Goal: Download file/media

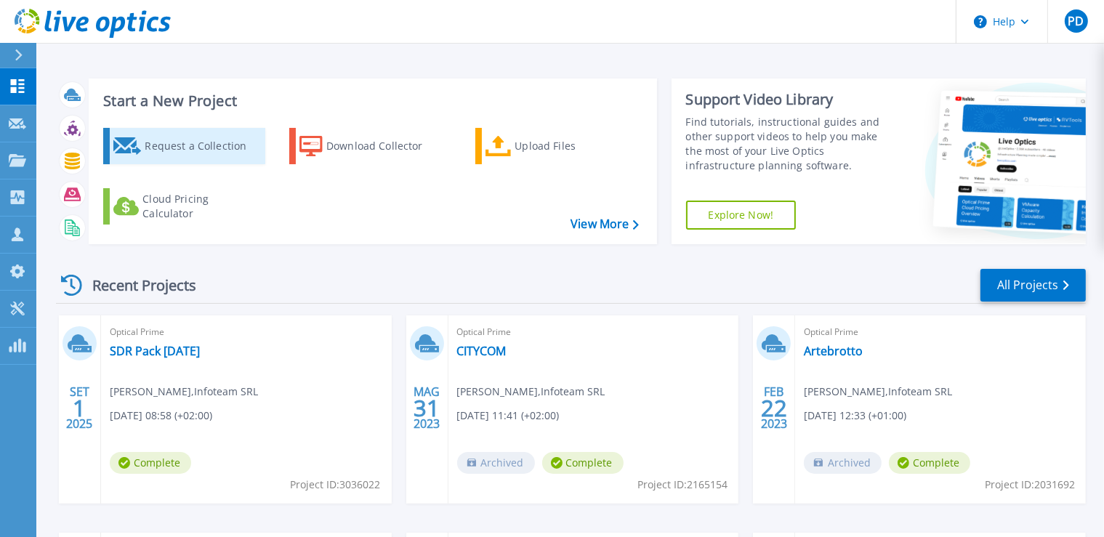
click at [217, 146] on div "Request a Collection" at bounding box center [203, 146] width 116 height 29
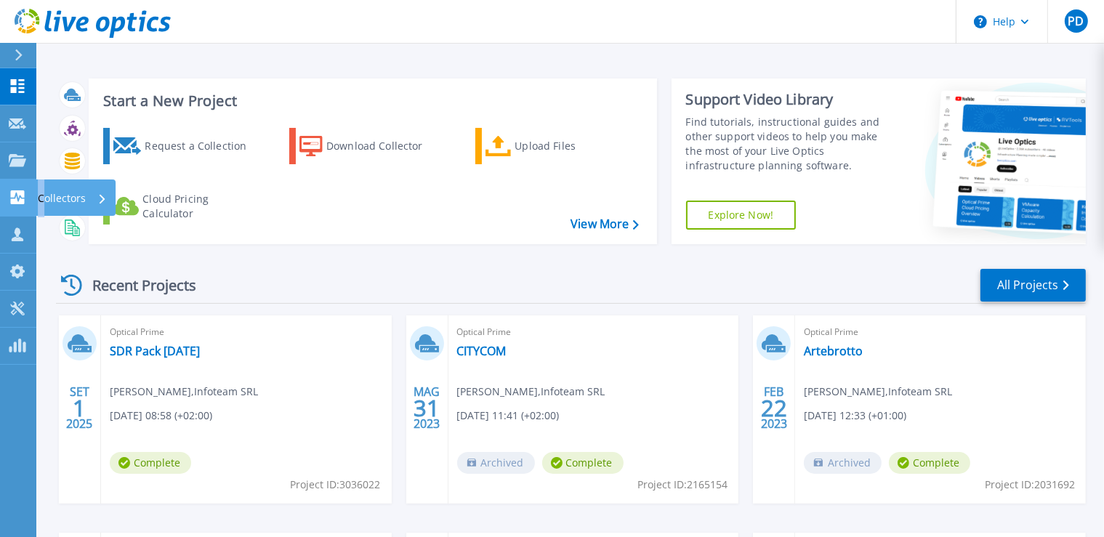
click at [41, 198] on p "Collectors" at bounding box center [62, 198] width 48 height 38
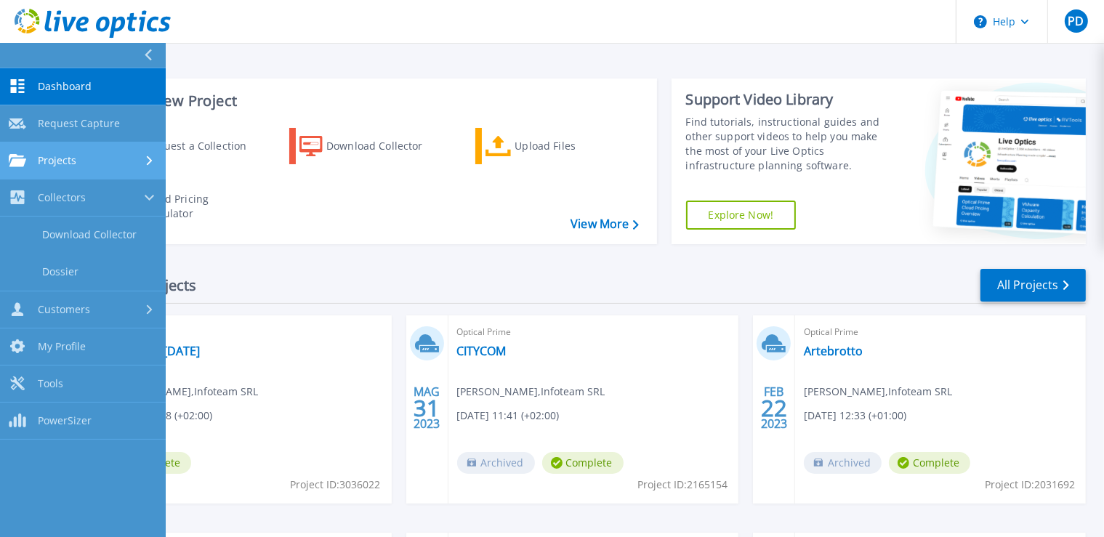
click at [54, 159] on span "Projects" at bounding box center [57, 160] width 39 height 13
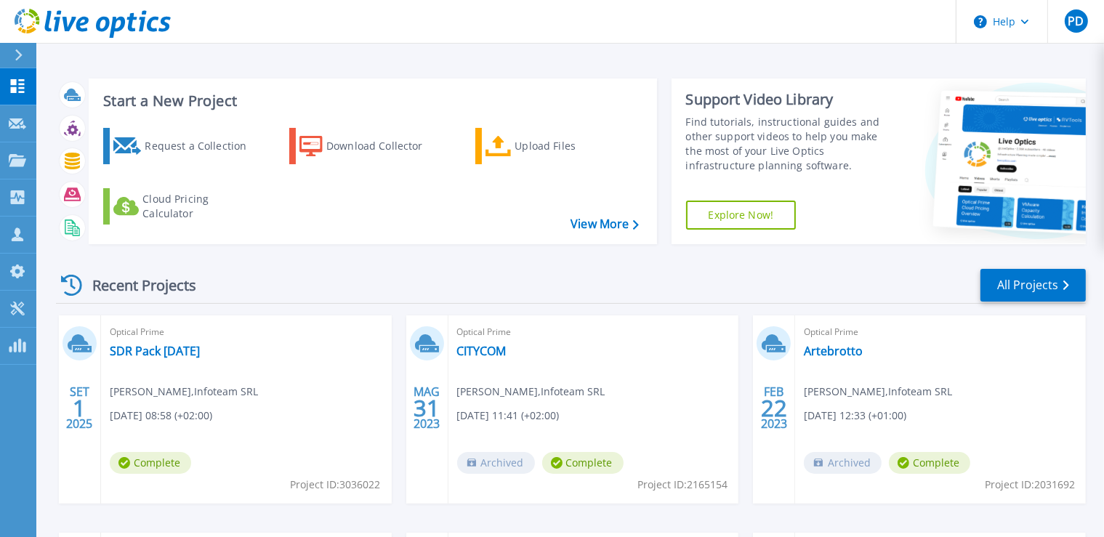
click at [407, 4] on header "Help PD Partner di canale Paolo Degetto p.degetto@infoteamsrl.it Infoteam SRL M…" at bounding box center [552, 22] width 1104 height 44
click at [609, 224] on link "View More" at bounding box center [604, 224] width 68 height 14
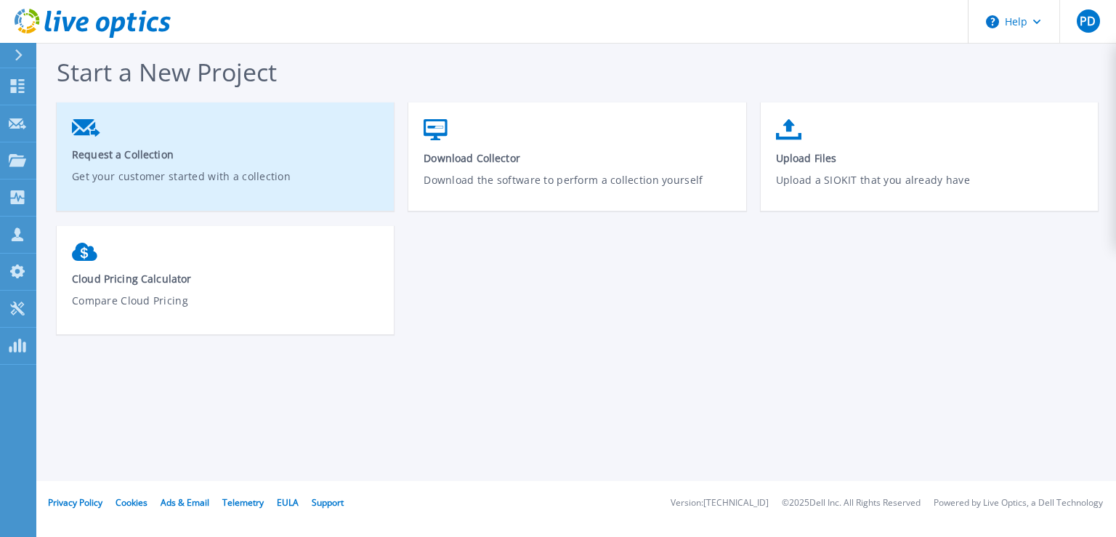
click at [161, 164] on link "Request a Collection Get your customer started with a collection" at bounding box center [225, 162] width 337 height 100
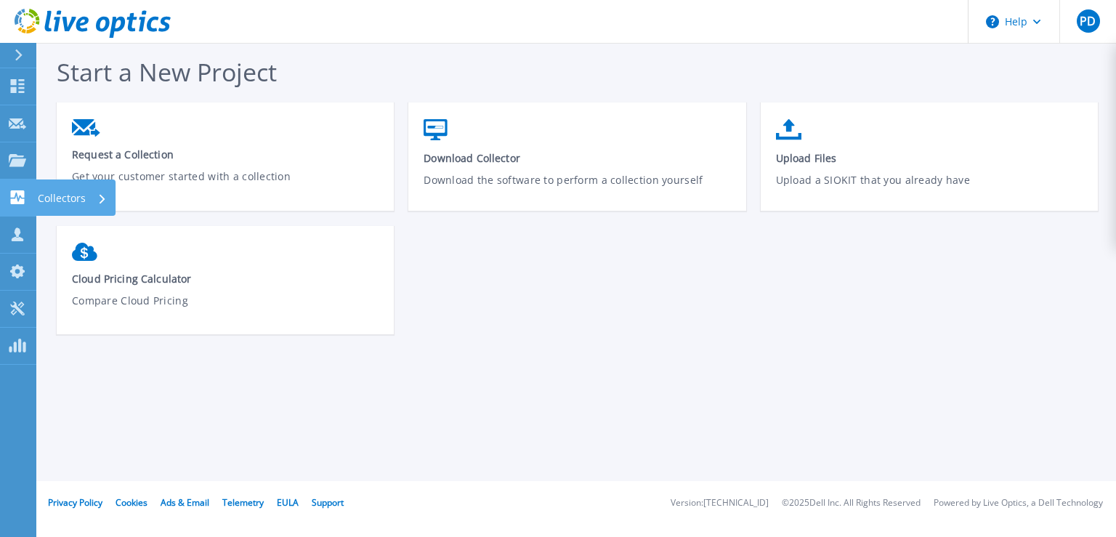
click at [19, 195] on icon at bounding box center [18, 197] width 14 height 14
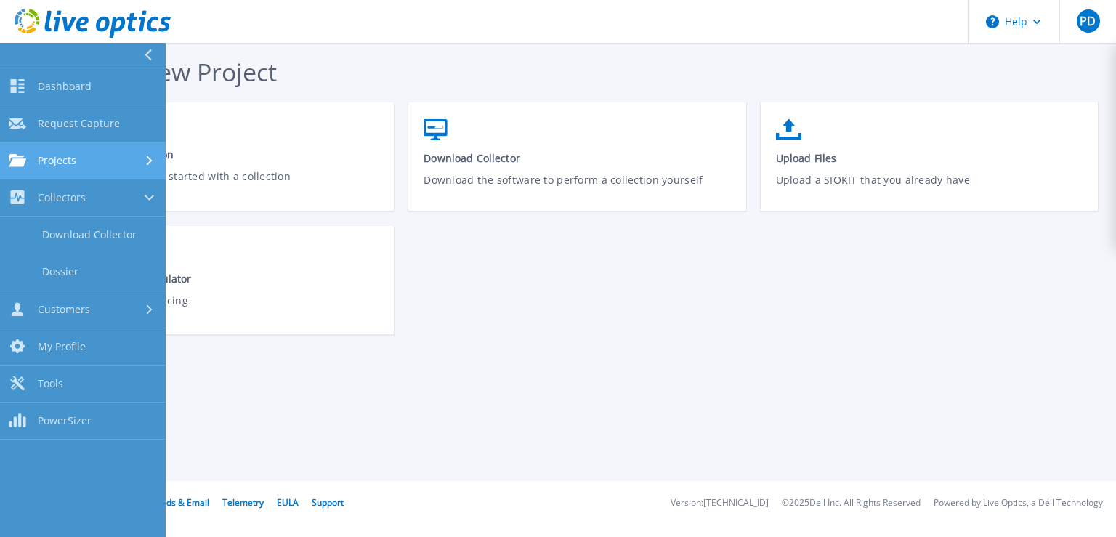
click at [77, 171] on link "Projects Projects" at bounding box center [83, 160] width 166 height 37
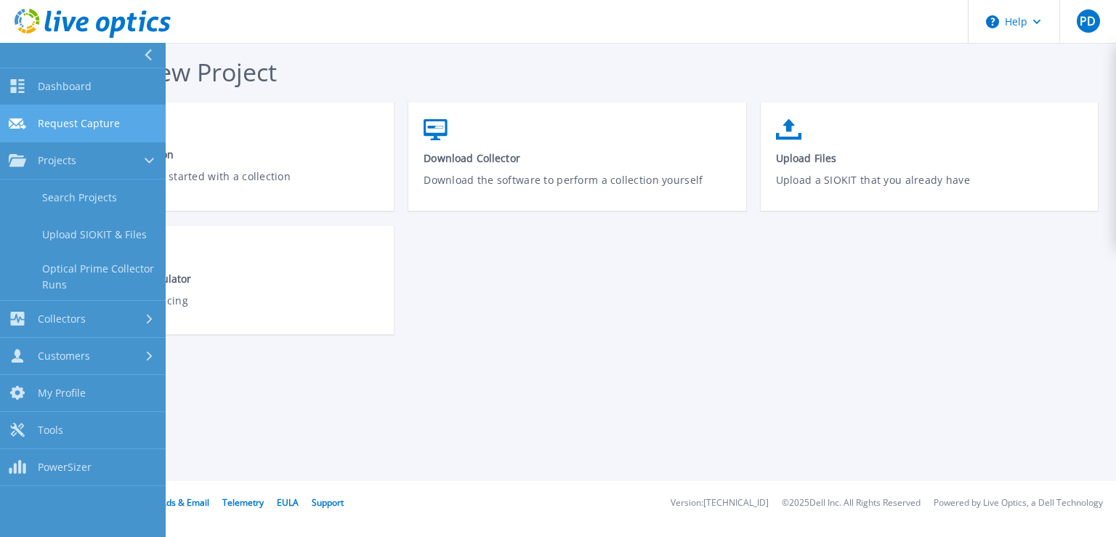
click at [88, 126] on span "Request Capture" at bounding box center [79, 123] width 82 height 13
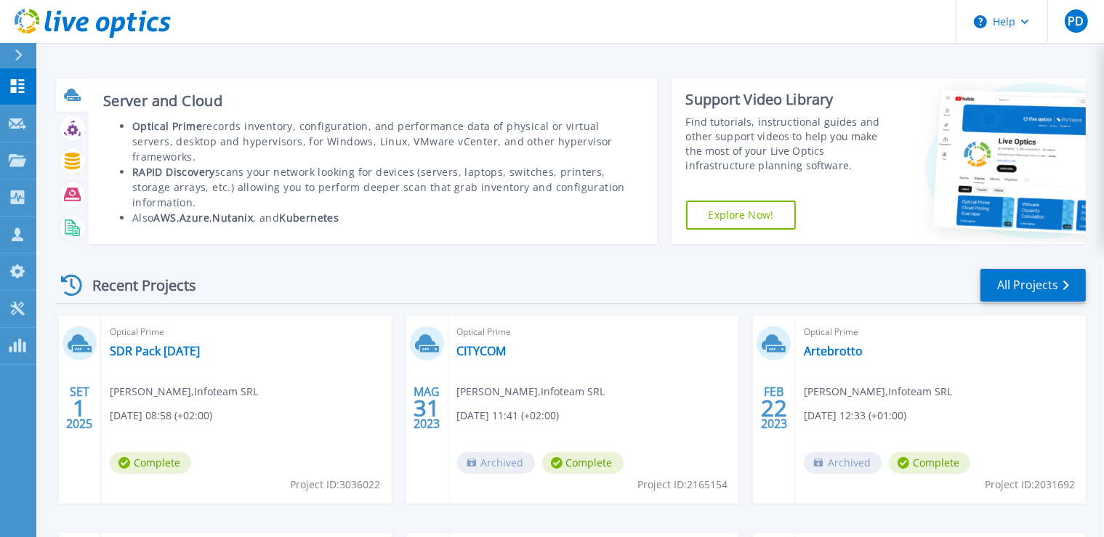
click at [69, 91] on icon at bounding box center [71, 94] width 15 height 11
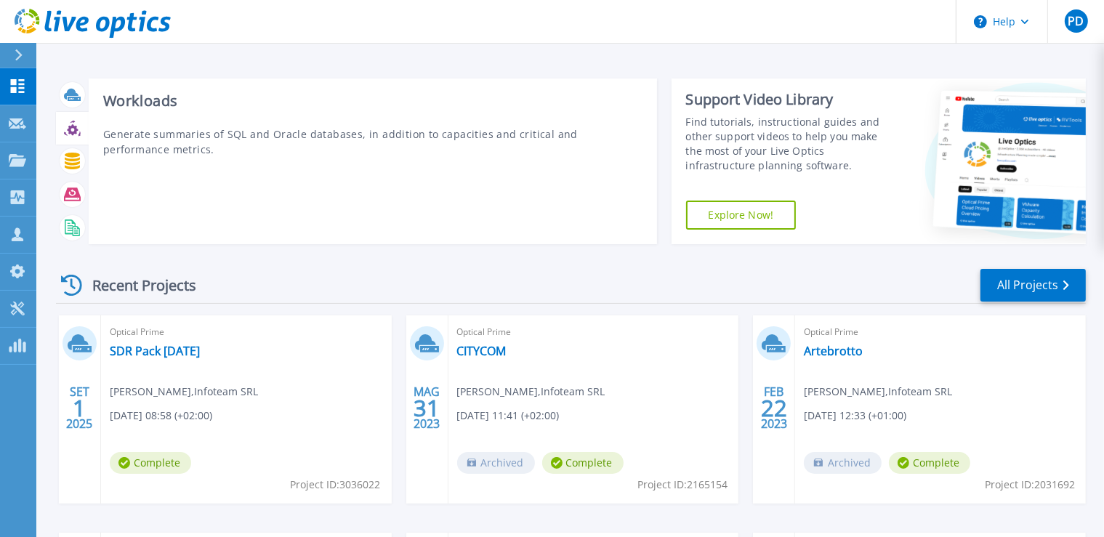
click at [71, 133] on icon at bounding box center [72, 129] width 11 height 11
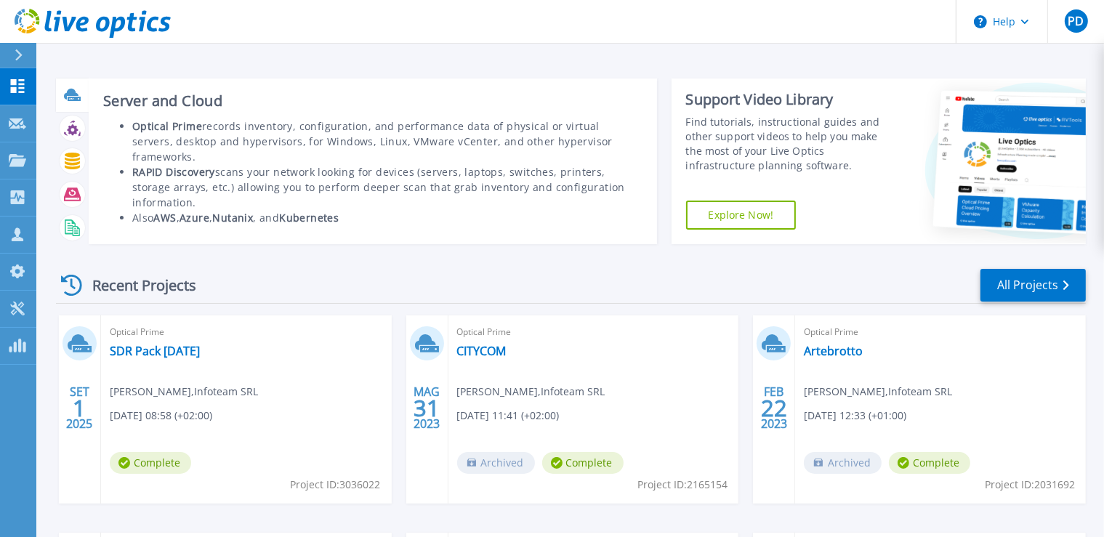
click at [158, 102] on h3 "Server and Cloud" at bounding box center [372, 101] width 539 height 16
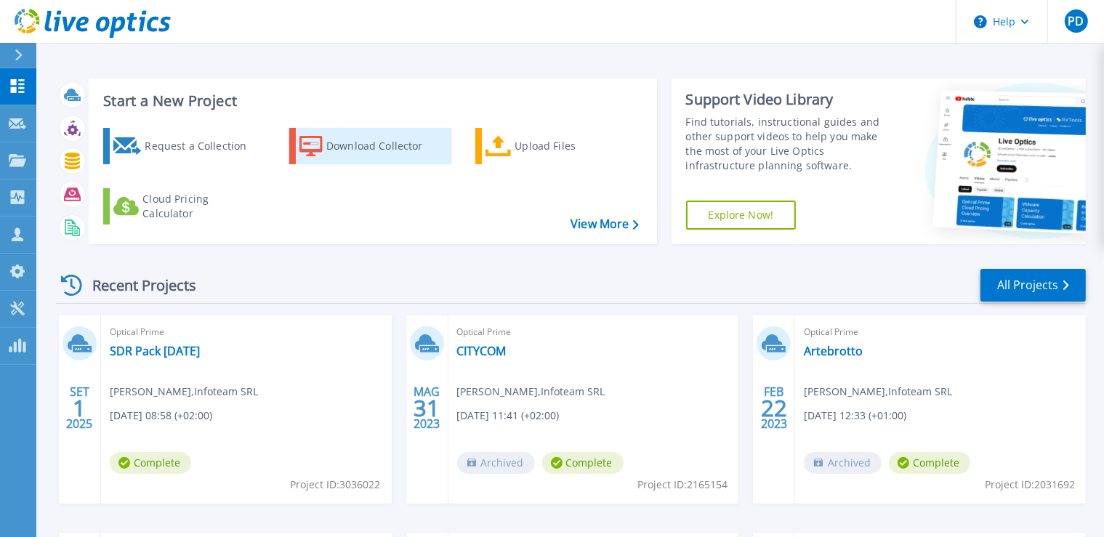
click at [321, 144] on icon at bounding box center [310, 146] width 23 height 21
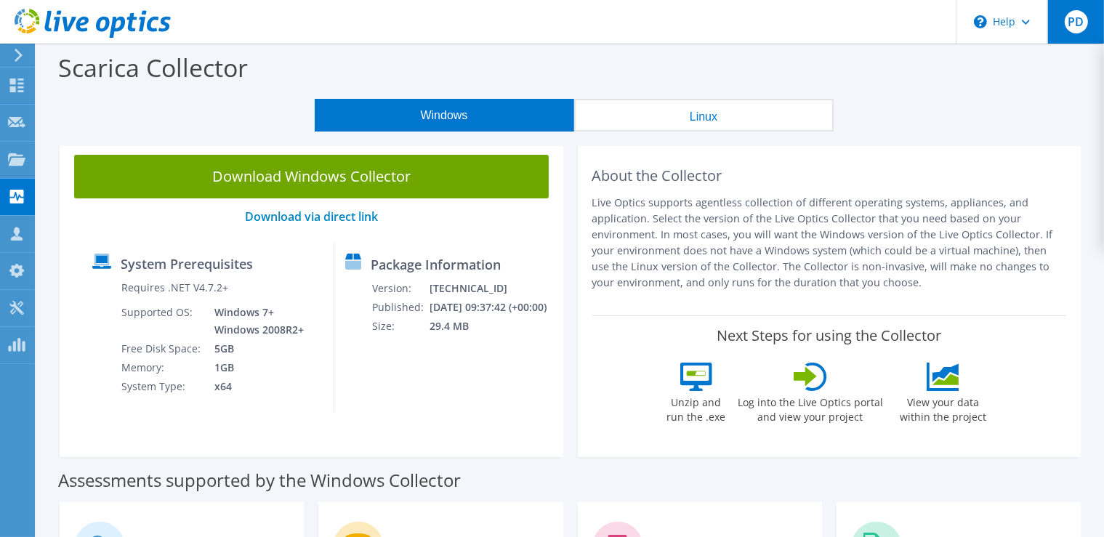
click at [1078, 23] on span "PD" at bounding box center [1076, 21] width 23 height 23
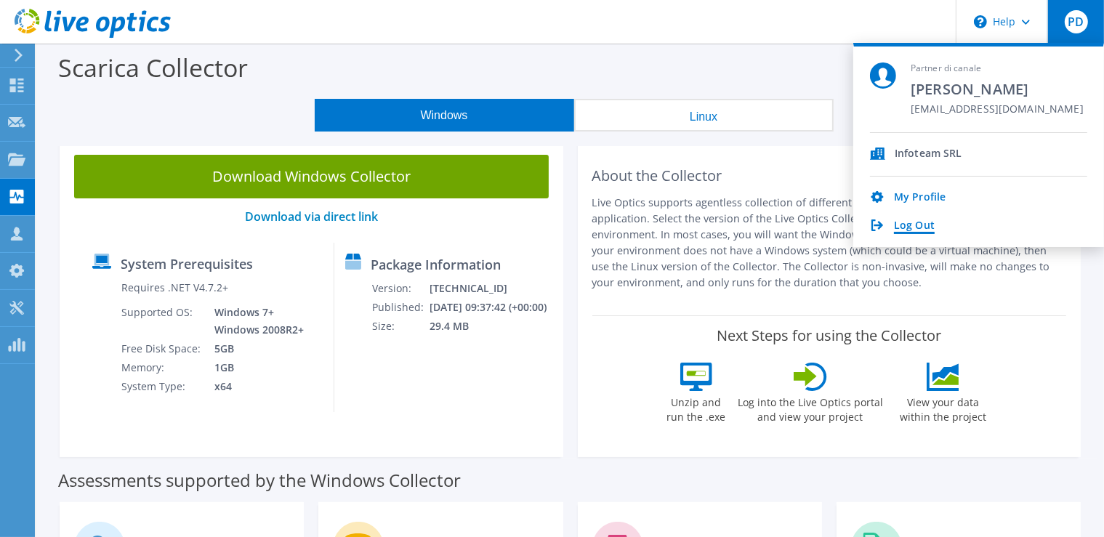
click at [913, 227] on link "Log Out" at bounding box center [914, 226] width 41 height 14
